Goal: Task Accomplishment & Management: Manage account settings

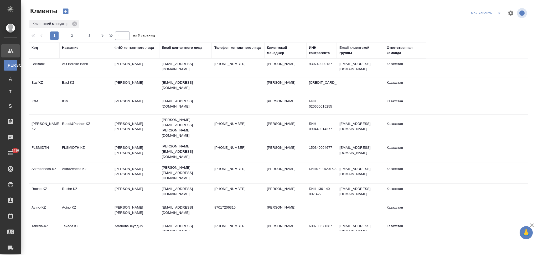
select select "RU"
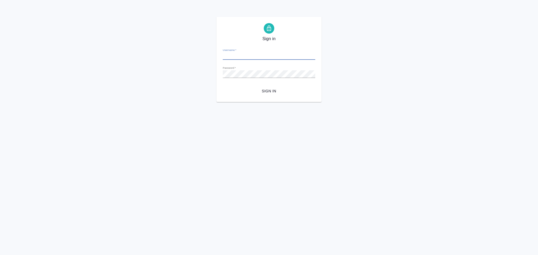
type input "s.aslanukova@awatera.com"
click at [265, 90] on span "Sign in" at bounding box center [269, 91] width 84 height 7
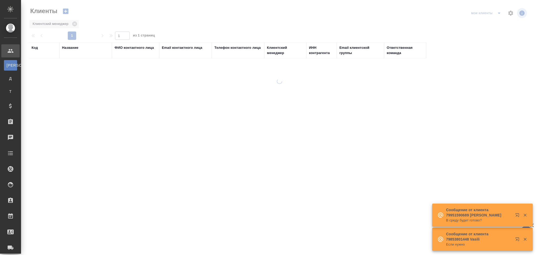
select select "RU"
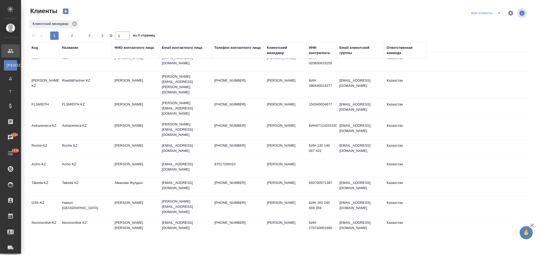
scroll to position [70, 0]
